Goal: Task Accomplishment & Management: Use online tool/utility

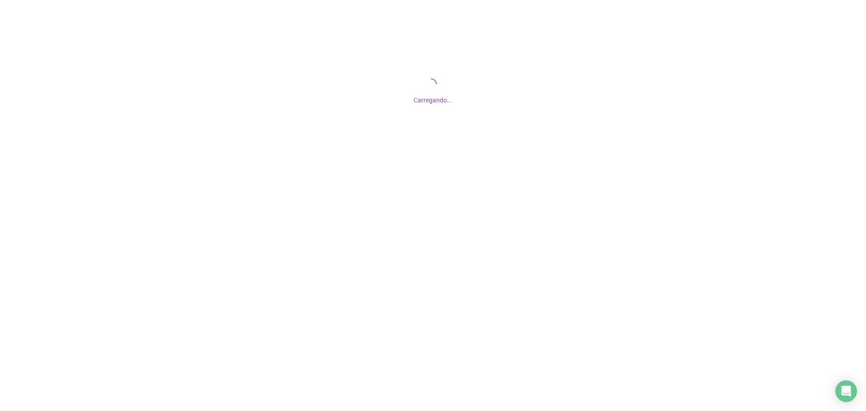
click at [419, 115] on div "Carregando..." at bounding box center [433, 90] width 866 height 180
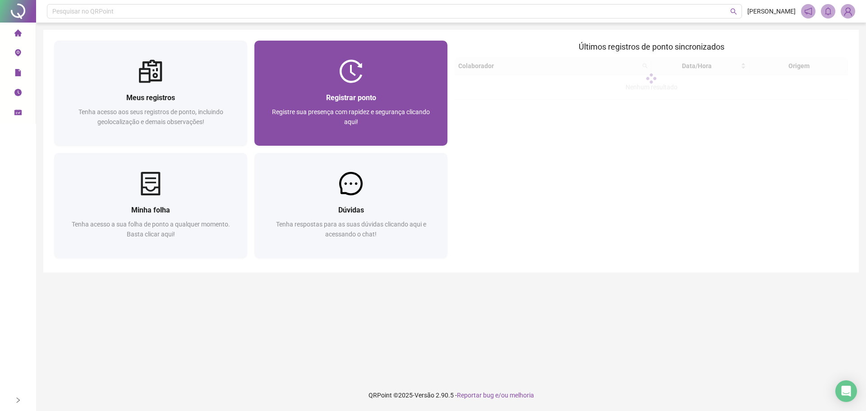
click at [406, 103] on div "Registrar ponto" at bounding box center [350, 97] width 171 height 11
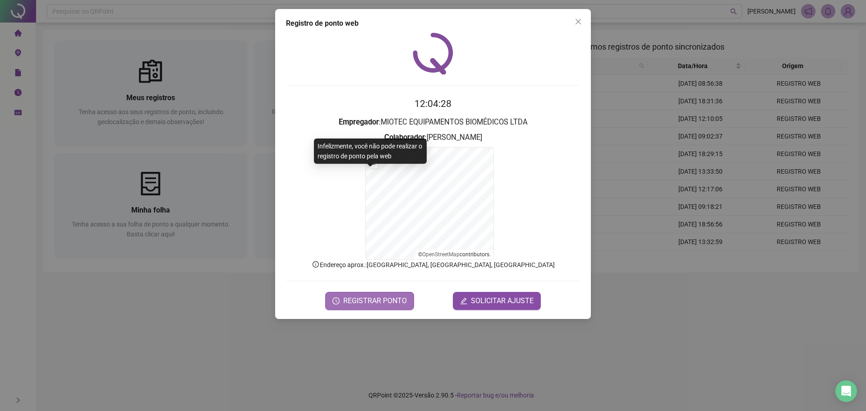
click at [388, 297] on span "REGISTRAR PONTO" at bounding box center [375, 300] width 64 height 11
